Goal: Information Seeking & Learning: Learn about a topic

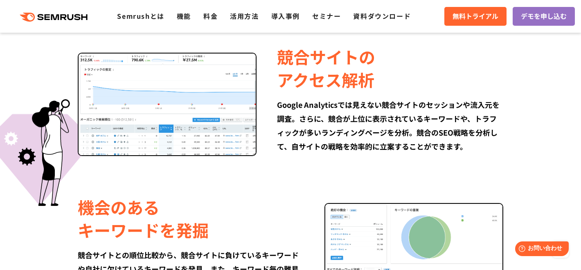
scroll to position [506, 0]
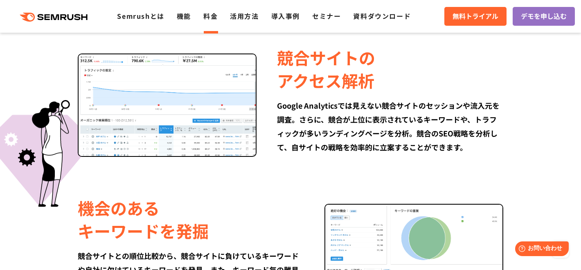
click at [213, 20] on link "料金" at bounding box center [210, 16] width 14 height 10
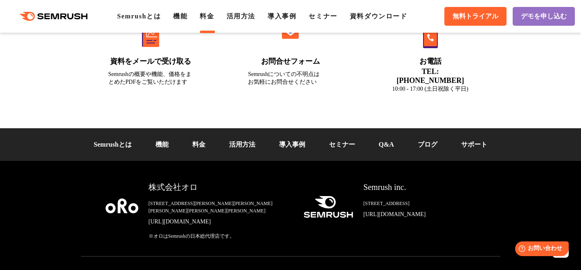
scroll to position [2927, 0]
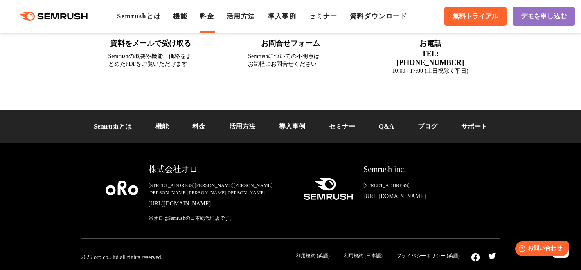
click at [209, 16] on link "料金" at bounding box center [207, 16] width 14 height 7
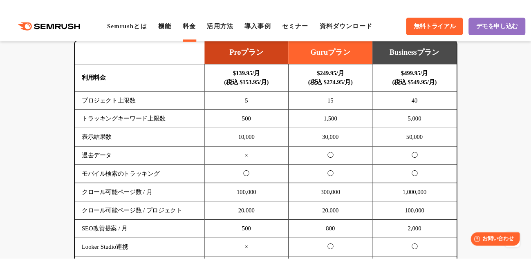
scroll to position [570, 0]
